Goal: Task Accomplishment & Management: Manage account settings

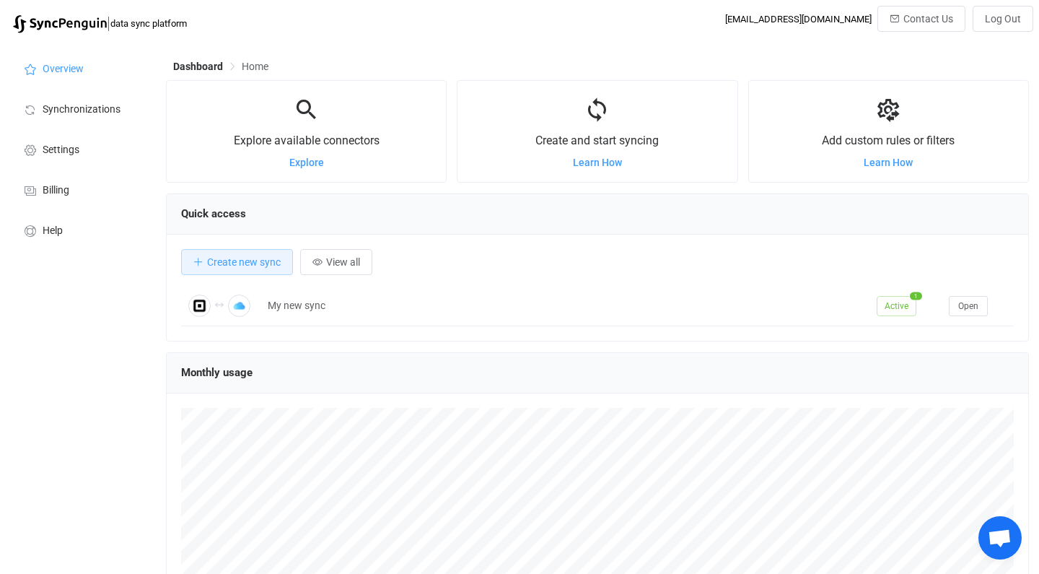
scroll to position [897, 0]
click at [79, 110] on span "Synchronizations" at bounding box center [82, 110] width 78 height 12
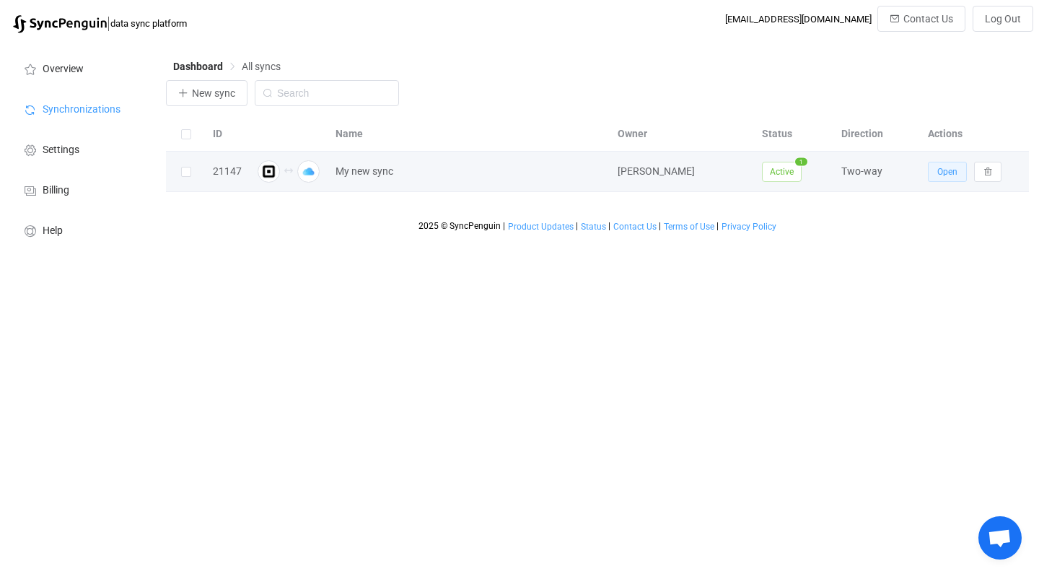
click at [942, 169] on span "Open" at bounding box center [947, 172] width 20 height 10
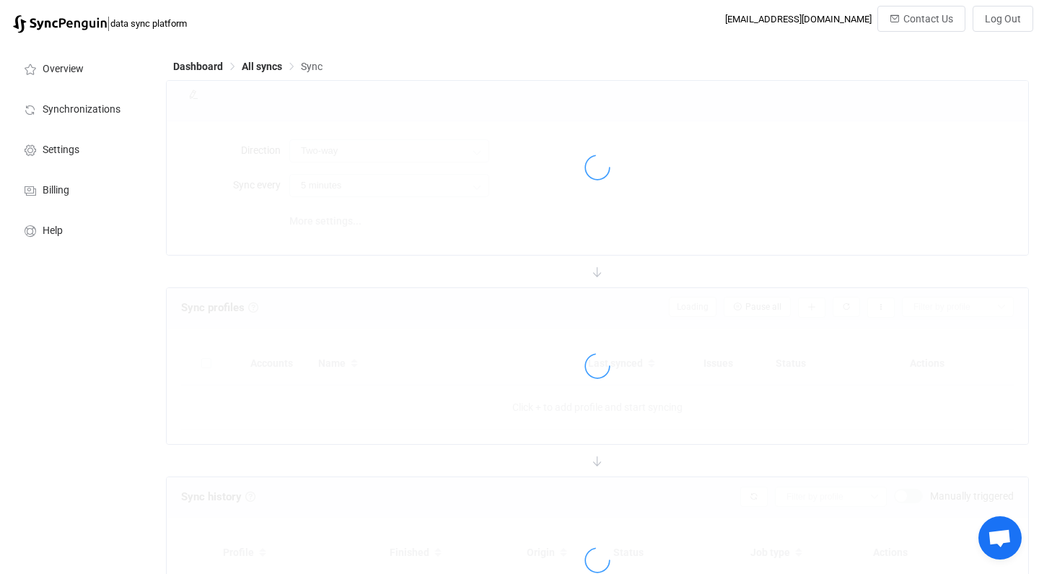
type input "10 minutes"
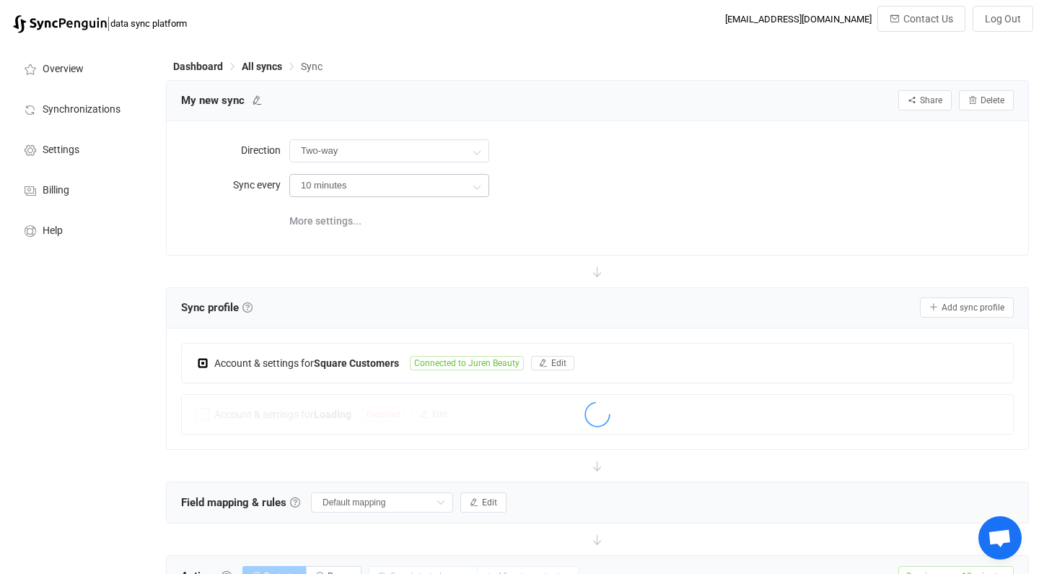
click at [477, 186] on icon at bounding box center [476, 186] width 18 height 29
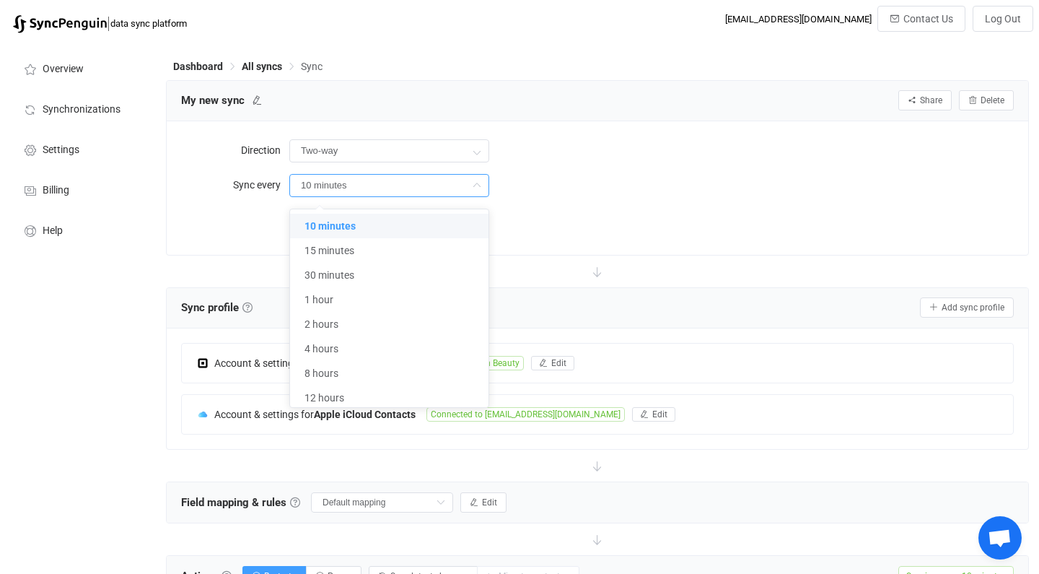
click at [588, 198] on div "10 minutes" at bounding box center [651, 185] width 724 height 30
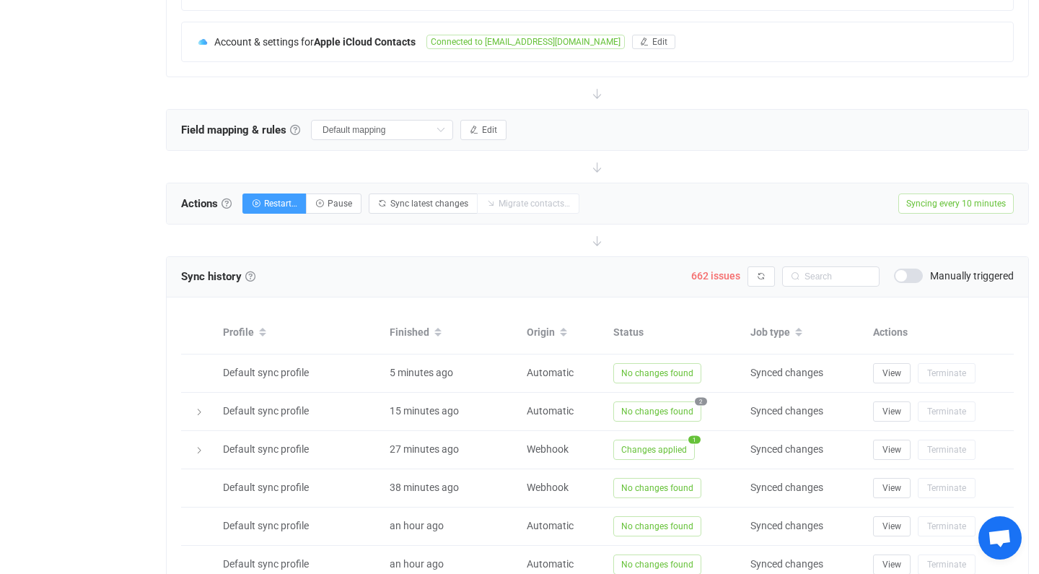
scroll to position [417, 0]
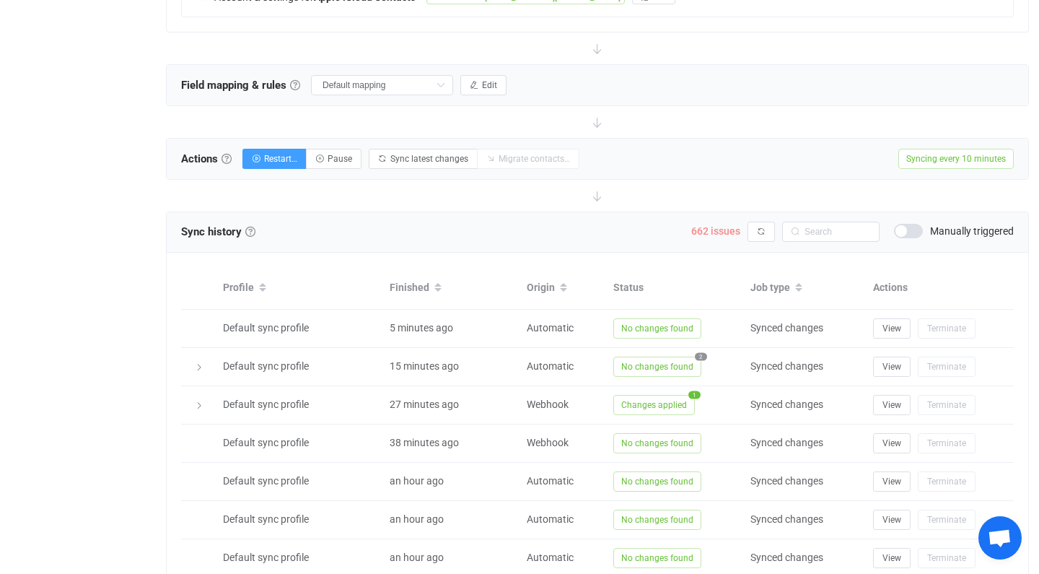
click at [721, 232] on span "662 issues" at bounding box center [715, 231] width 49 height 12
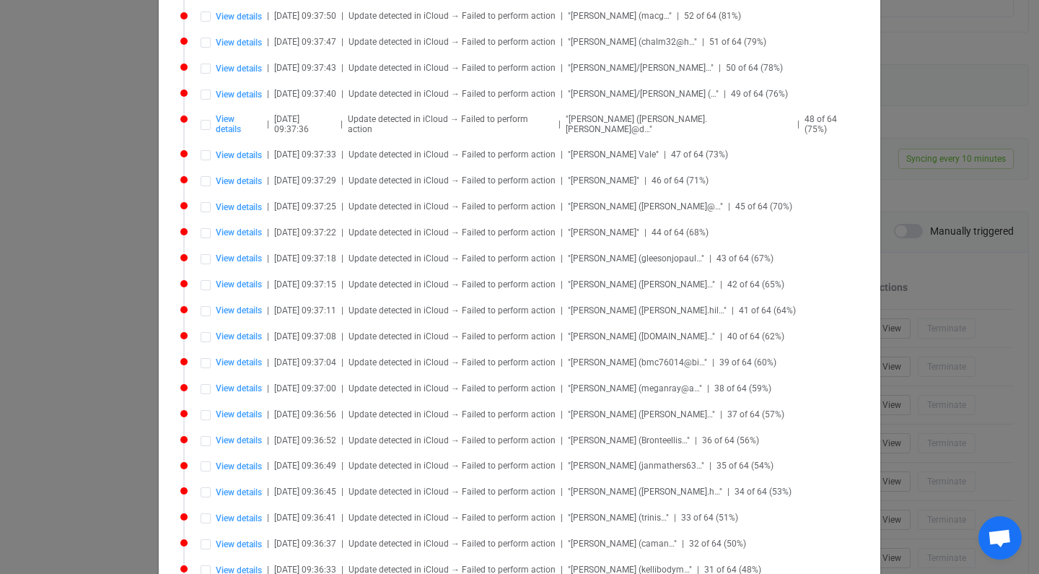
scroll to position [491, 0]
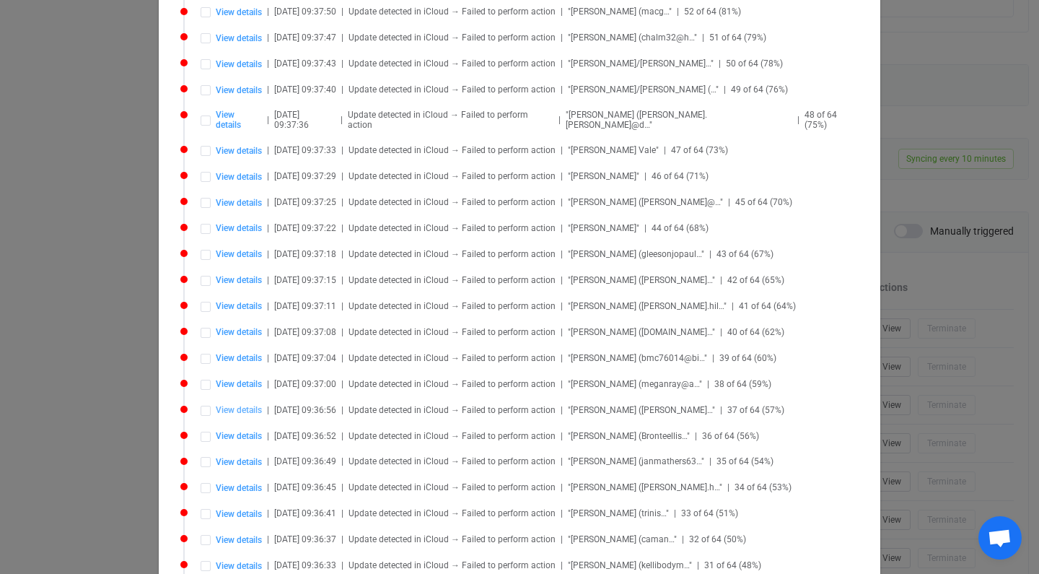
click at [242, 405] on span "View details" at bounding box center [239, 410] width 46 height 10
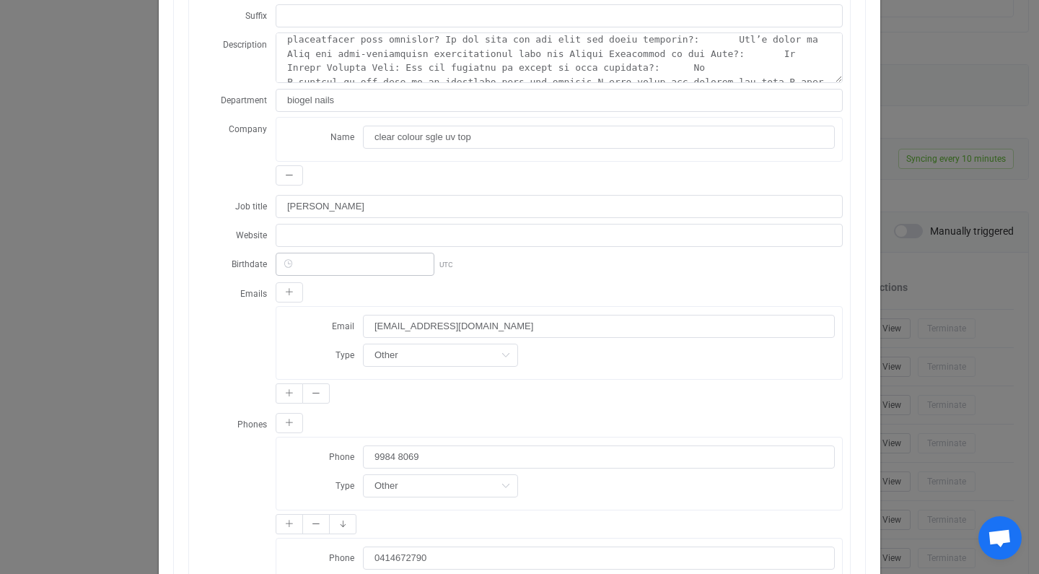
scroll to position [363, 0]
click at [382, 321] on input "[EMAIL_ADDRESS][DOMAIN_NAME]" at bounding box center [599, 325] width 472 height 23
click at [435, 328] on input "[EMAIL_ADDRESS][DOMAIN_NAME]" at bounding box center [599, 325] width 472 height 23
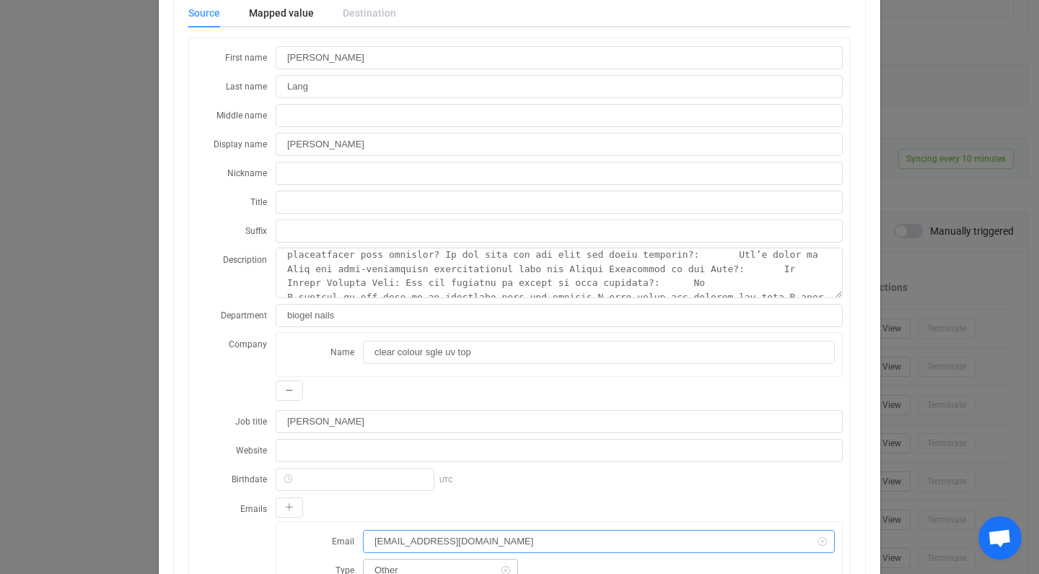
scroll to position [0, 0]
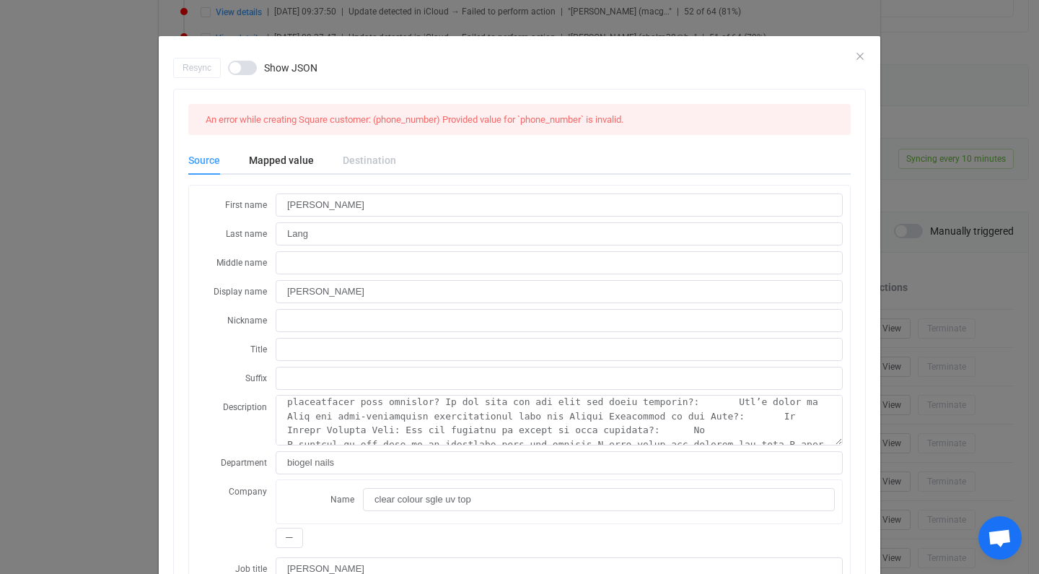
click at [864, 58] on div "Resync Show JSON" at bounding box center [519, 68] width 693 height 20
click at [857, 56] on icon "Close" at bounding box center [860, 56] width 12 height 12
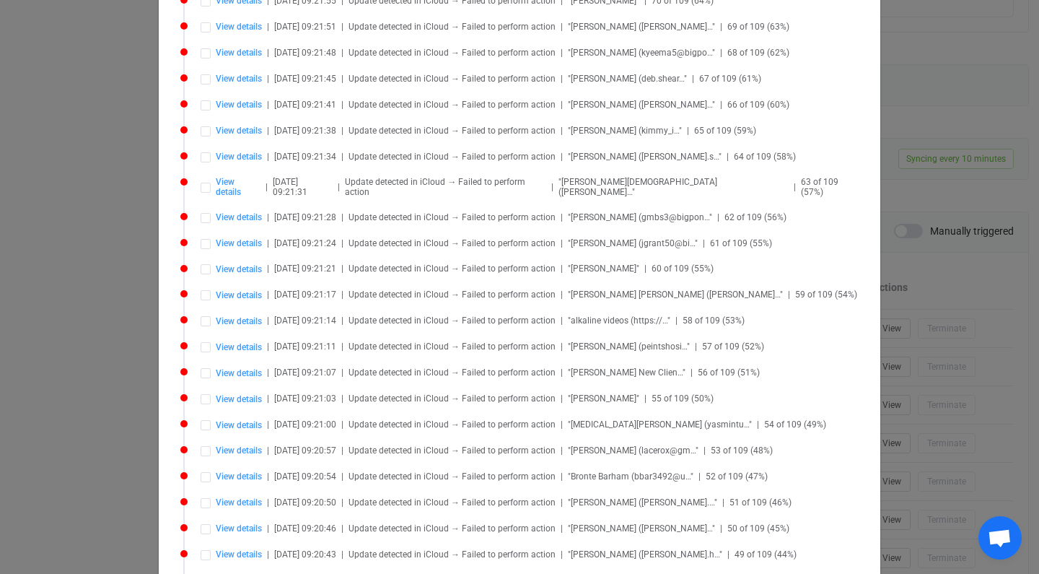
scroll to position [2900, 0]
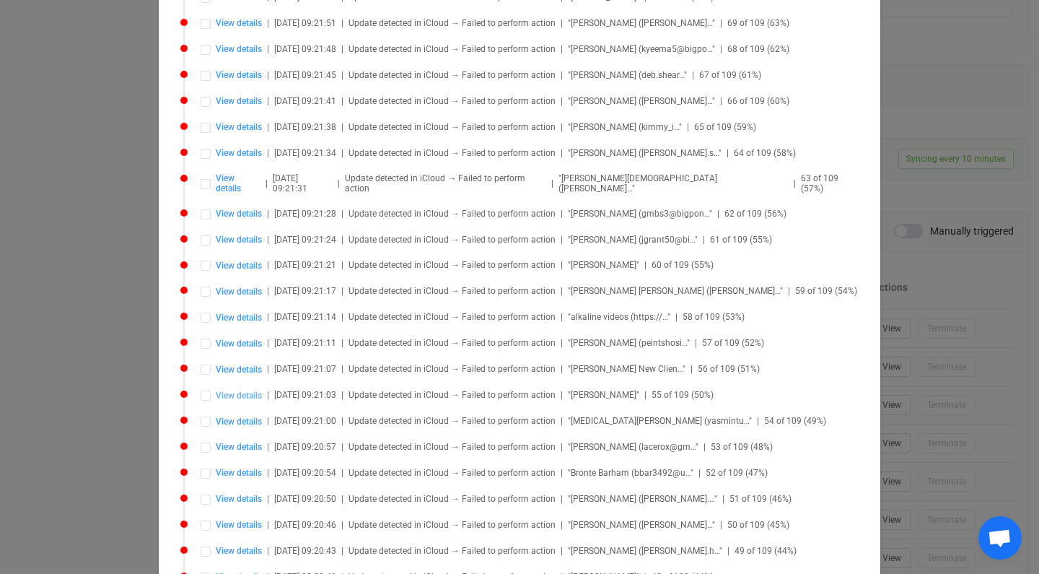
click at [234, 390] on span "View details" at bounding box center [239, 395] width 46 height 10
type input "Leonie"
type input "[PERSON_NAME]"
type textarea "Fv [DATE] LIKES DARK BROWN WITH A BIT OF BLACK IN IT FOR EBT"
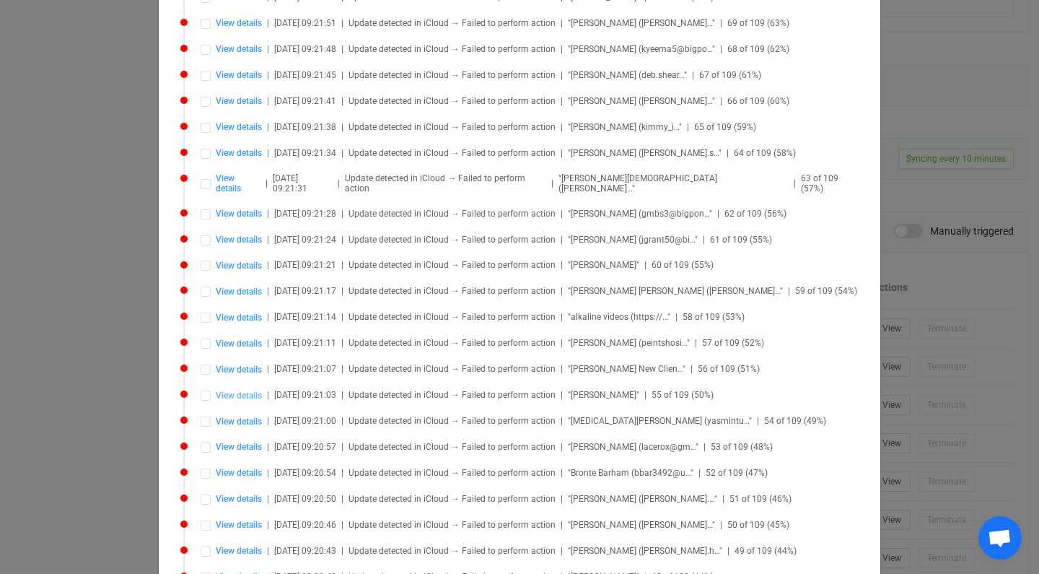
type input "Producer"
type input "[PERSON_NAME]"
type input "Tv"
type input "9949 4258"
type input "Home"
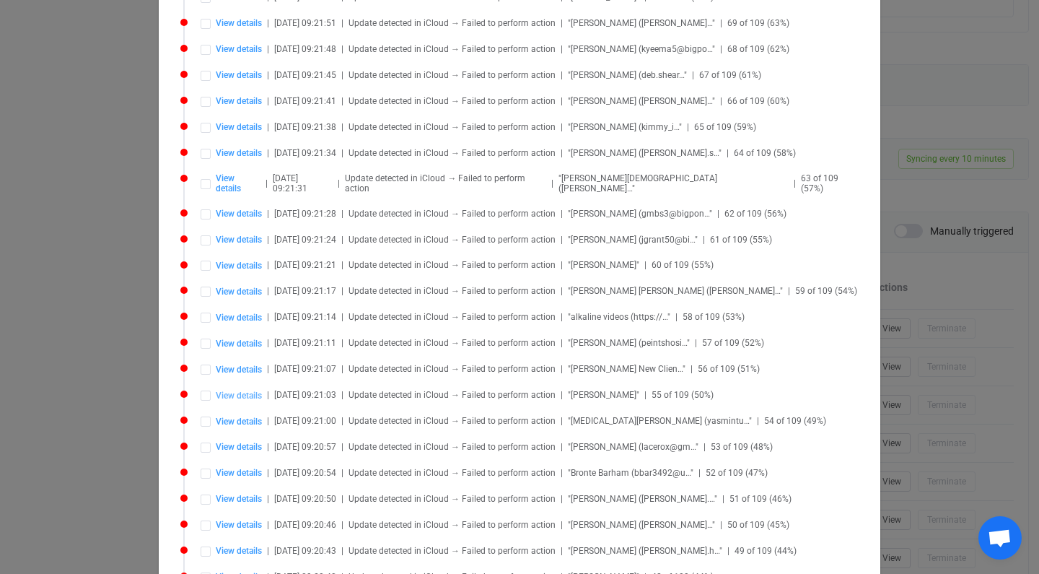
type input "[EMAIL_ADDRESS][DOMAIN_NAME]"
type input "YzAxZWE1YjktMWYwNC00NDkxLTk2OGUtYmY0NGU3YTIyOTYy.vcf"
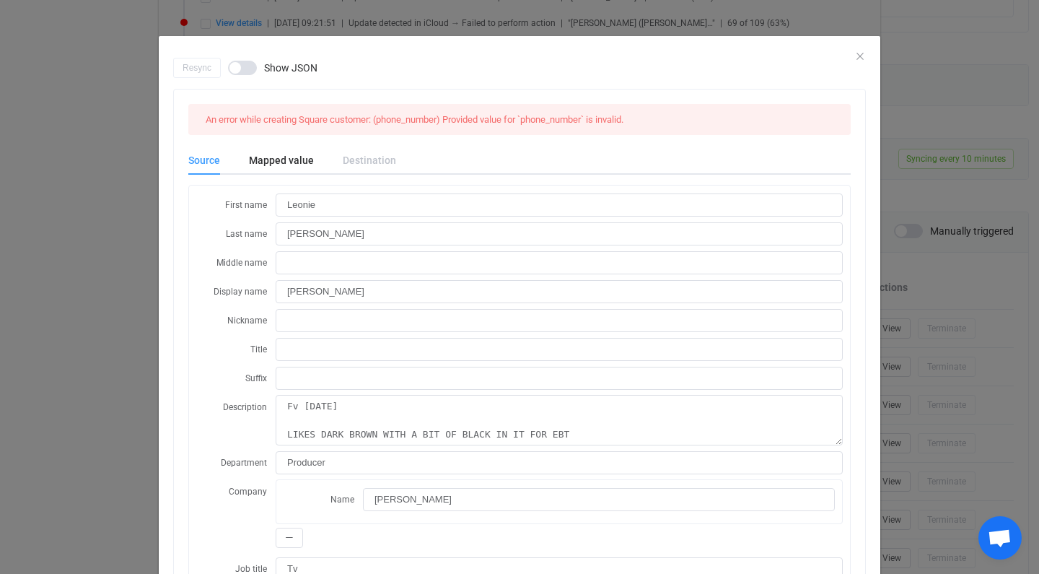
scroll to position [0, 0]
click at [860, 56] on icon "Close" at bounding box center [860, 56] width 12 height 12
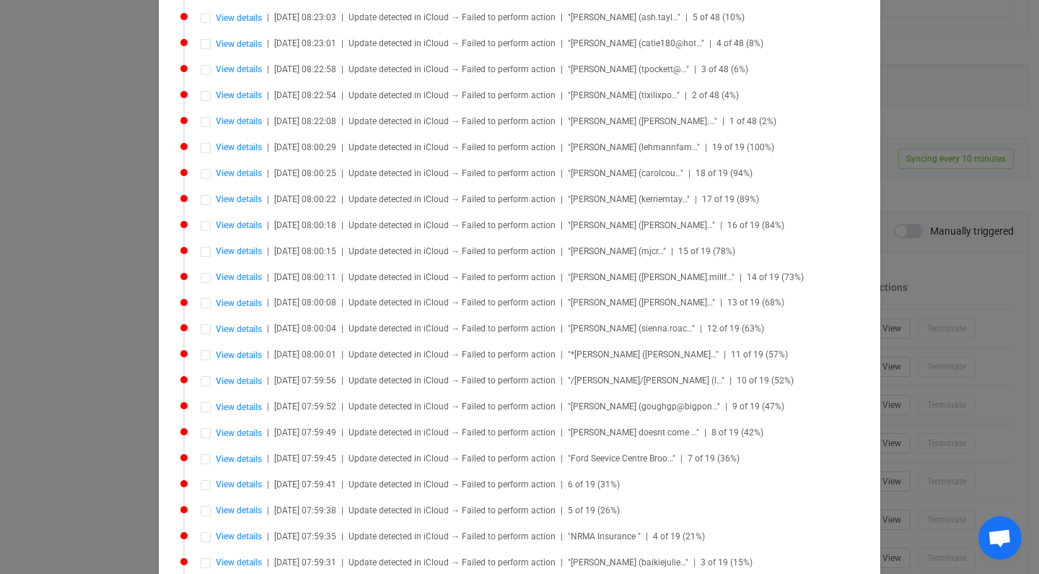
scroll to position [16827, 0]
type input "[PERSON_NAME]"
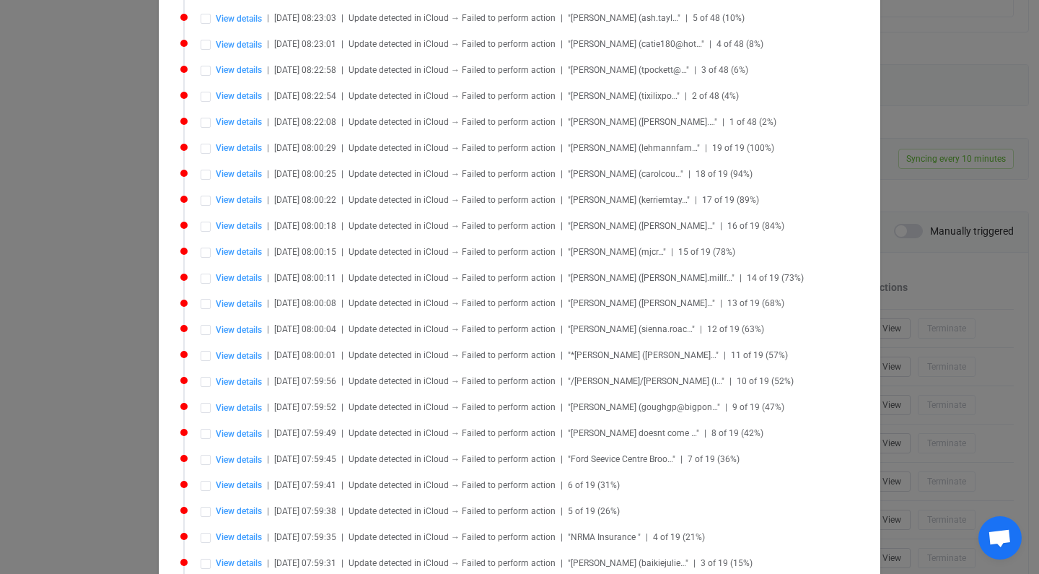
type textarea "Fv [DATE] Biogel nails and continental facial gave sample of rose hip oil and a…"
type input "[PERSON_NAME]"
type input "Teacher"
type input "[DATE] 00:00:00"
type input "9984 9570"
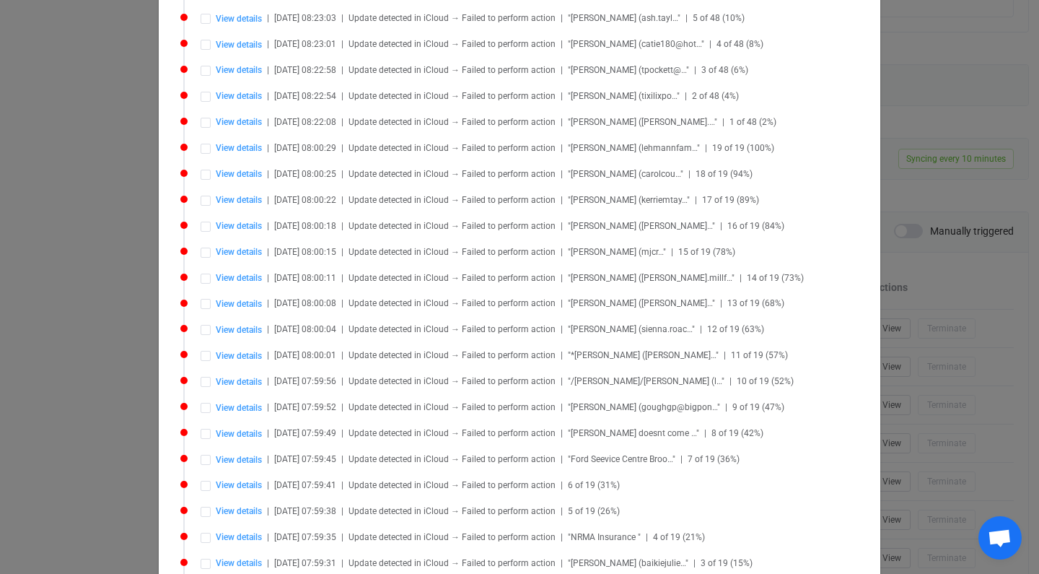
type input "0419993971"
type input "Killara"
type input "MjNjMzY1ZmUtYjFkMS00MWRiLTk5NzgtNmUxYjgwYTQ2MTgx.vcf"
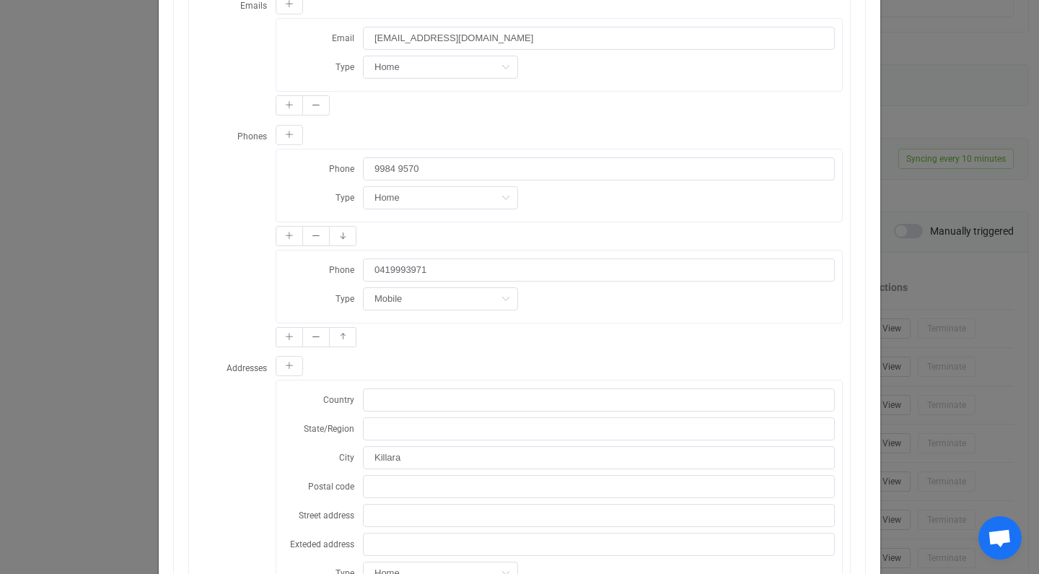
scroll to position [653, 0]
click at [321, 228] on button "dialog" at bounding box center [315, 233] width 27 height 20
type input "0419993971"
type input "Mobile"
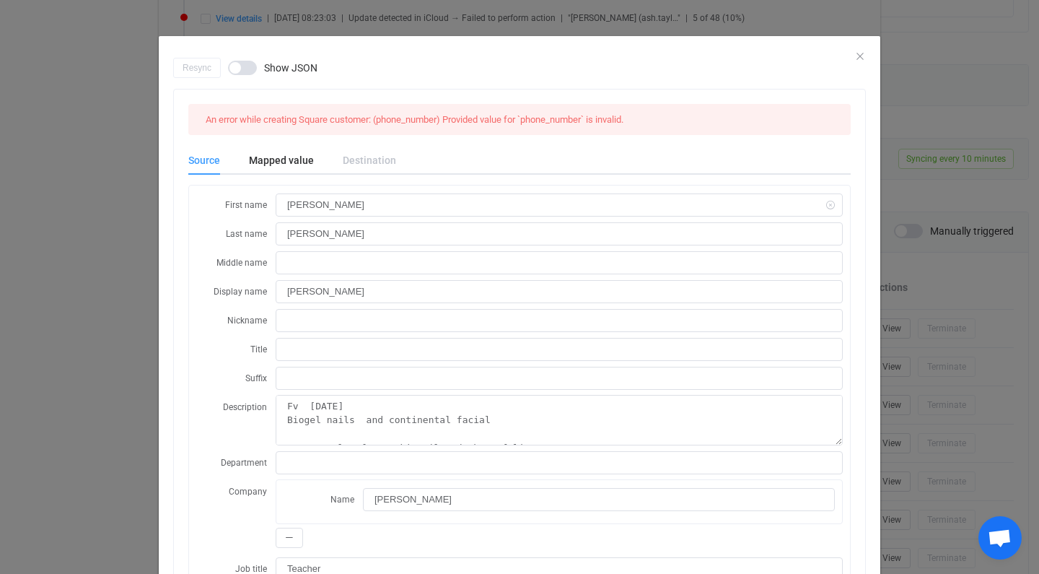
scroll to position [0, 0]
click at [860, 56] on icon "Close" at bounding box center [860, 56] width 12 height 12
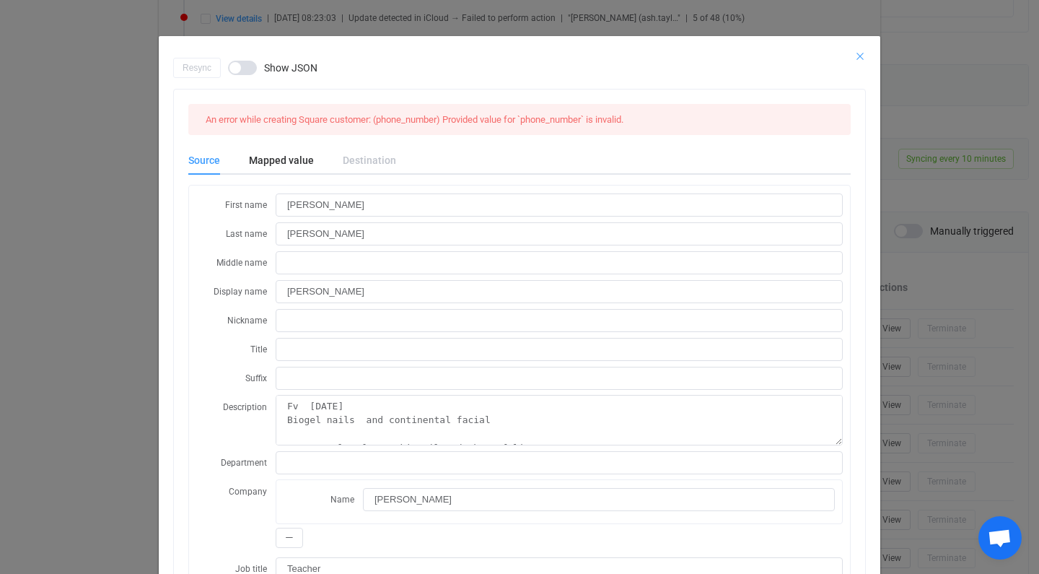
click at [859, 54] on icon "Close" at bounding box center [860, 56] width 12 height 12
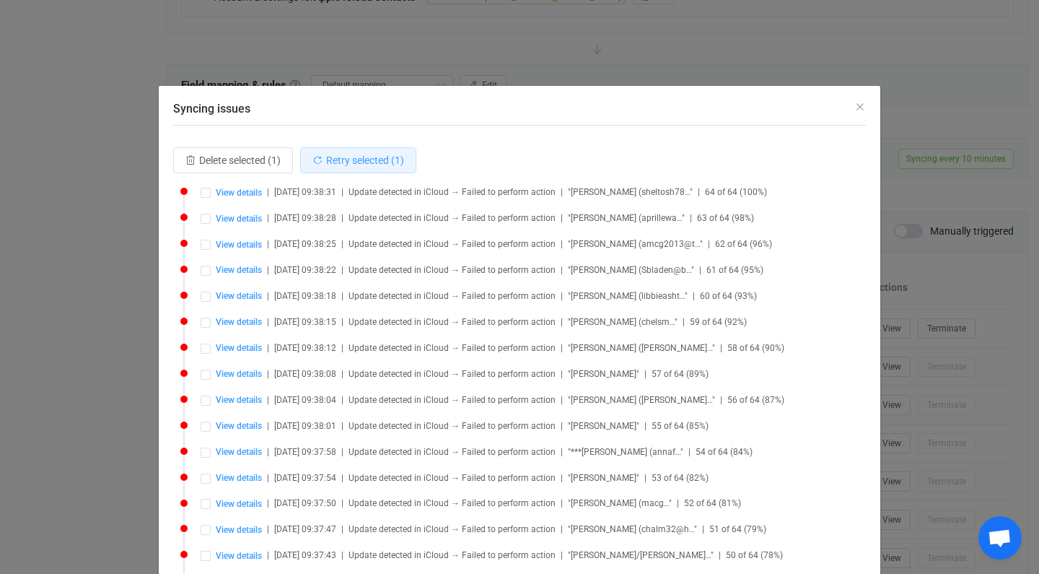
click at [390, 159] on span "Retry selected (1)" at bounding box center [365, 160] width 78 height 12
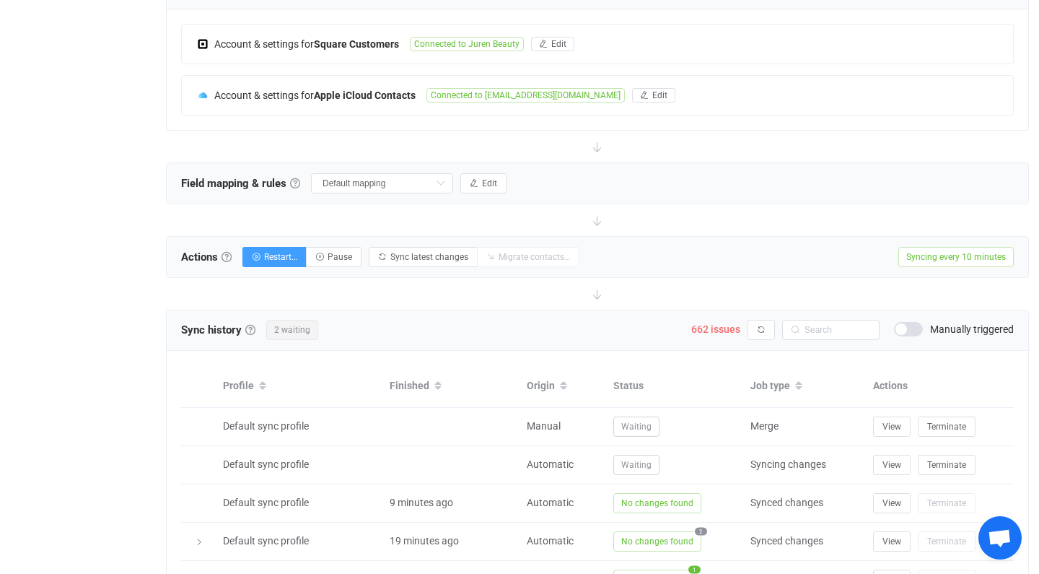
scroll to position [304, 0]
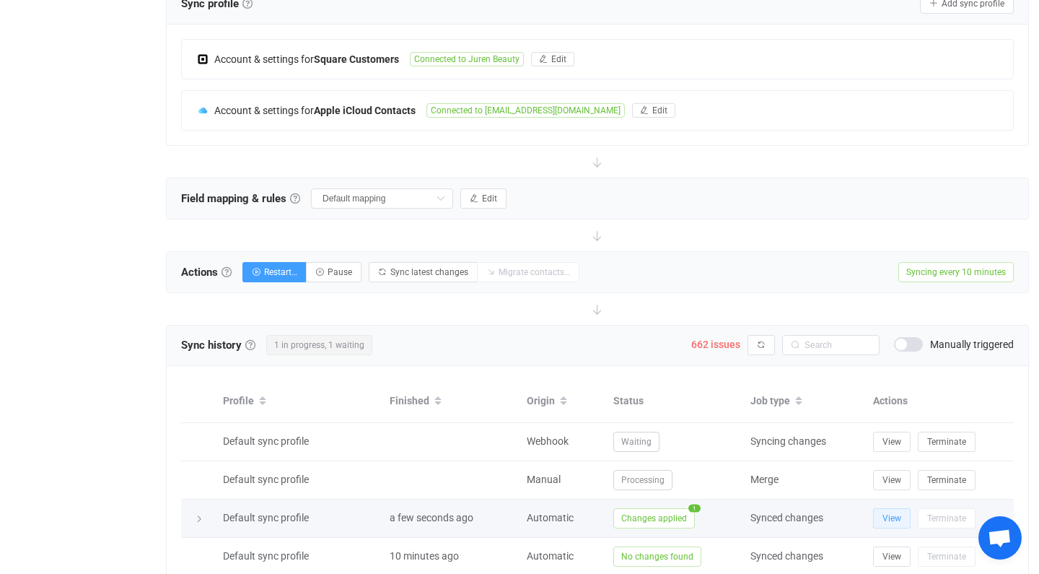
click at [890, 522] on span "View" at bounding box center [891, 518] width 19 height 10
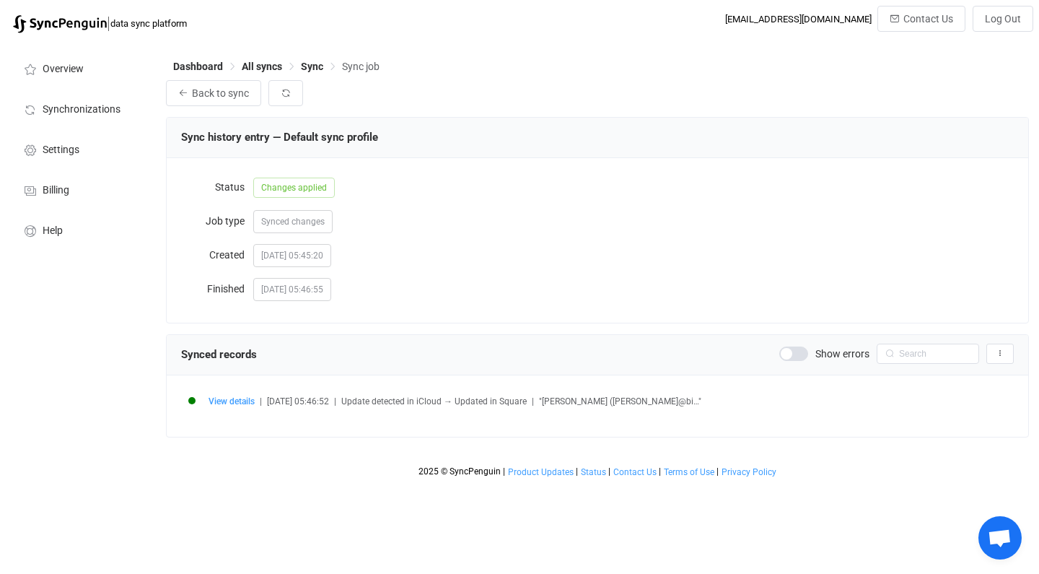
scroll to position [897, 0]
